Goal: Check status: Check status

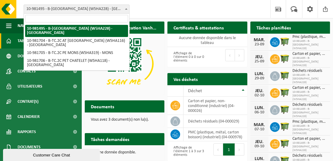
click at [126, 8] on b at bounding box center [126, 9] width 2 height 2
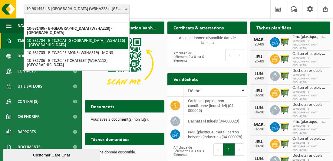
select select "162140"
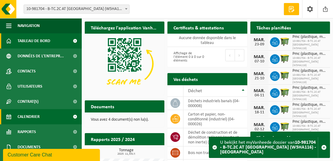
click at [34, 115] on span "Calendrier" at bounding box center [29, 116] width 22 height 15
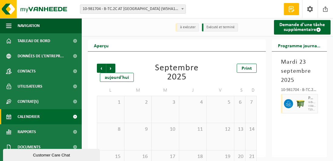
click at [139, 73] on div "Précédent Suivant aujourd'hui Septembre 2025 Print" at bounding box center [177, 73] width 160 height 18
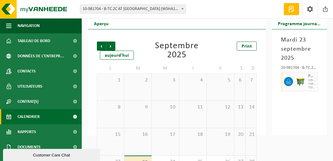
scroll to position [21, 0]
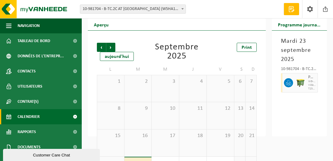
click at [304, 25] on h2 "Programme journalier" at bounding box center [299, 24] width 55 height 12
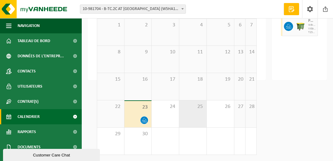
scroll to position [0, 0]
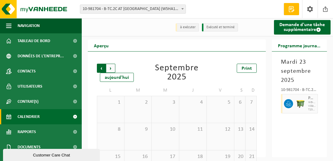
click at [113, 68] on span "Suivant" at bounding box center [110, 68] width 9 height 9
click at [112, 68] on span "Suivant" at bounding box center [110, 68] width 9 height 9
click at [101, 67] on span "Précédent" at bounding box center [101, 68] width 9 height 9
click at [103, 66] on span "Précédent" at bounding box center [101, 68] width 9 height 9
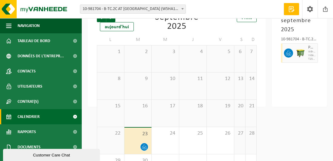
scroll to position [17, 0]
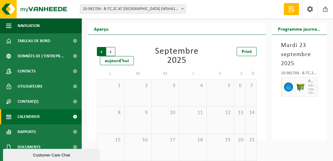
click at [111, 50] on span "Suivant" at bounding box center [110, 51] width 9 height 9
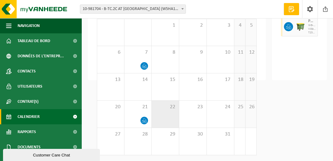
scroll to position [77, 0]
